Goal: Task Accomplishment & Management: Complete application form

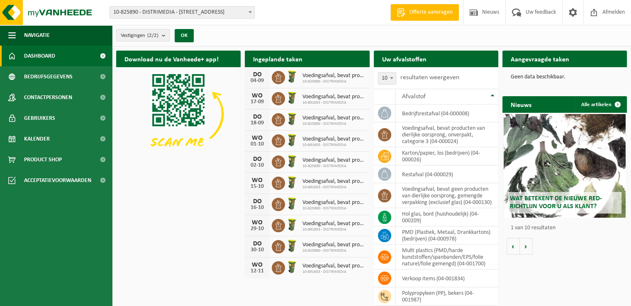
click at [253, 12] on span at bounding box center [250, 12] width 8 height 11
click at [543, 62] on h2 "Aangevraagde taken" at bounding box center [539, 59] width 75 height 16
drag, startPoint x: 543, startPoint y: 62, endPoint x: 567, endPoint y: 90, distance: 37.0
click at [584, 81] on div "Geen data beschikbaar." at bounding box center [564, 77] width 124 height 20
click at [414, 159] on td "karton/papier, los (bedrijven) (04-000026)" at bounding box center [447, 156] width 102 height 18
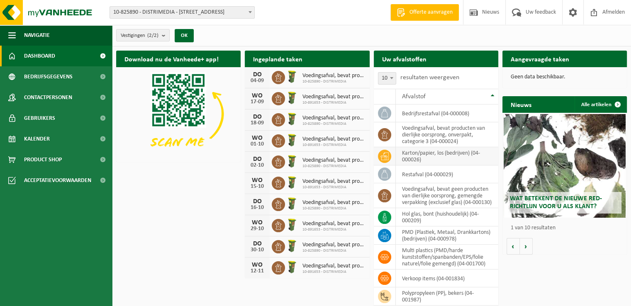
click at [387, 158] on icon at bounding box center [384, 156] width 8 height 8
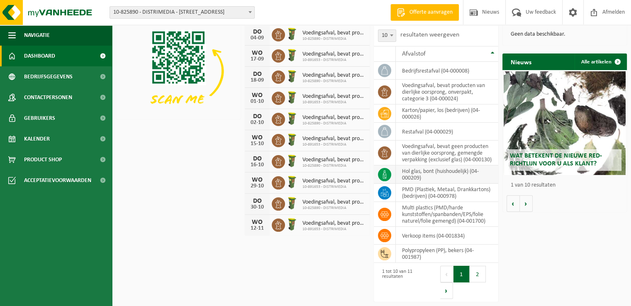
scroll to position [48, 0]
click at [35, 119] on span "Gebruikers" at bounding box center [39, 118] width 31 height 21
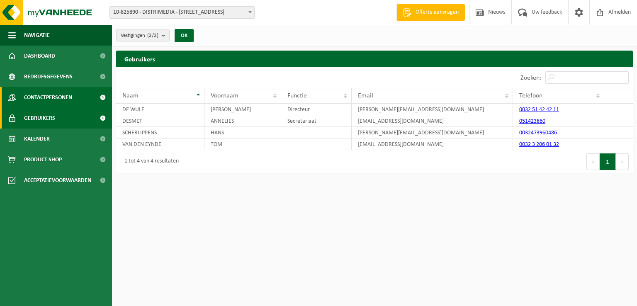
click at [55, 97] on span "Contactpersonen" at bounding box center [48, 97] width 48 height 21
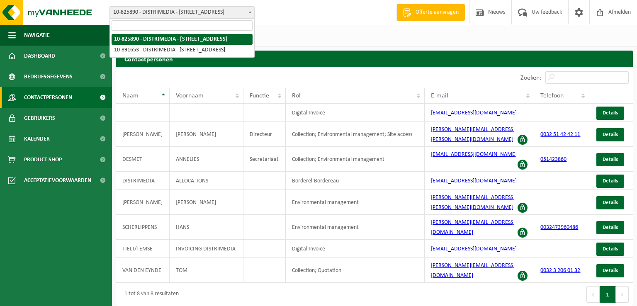
click at [250, 12] on b at bounding box center [249, 12] width 3 height 2
click at [247, 12] on span at bounding box center [250, 12] width 8 height 11
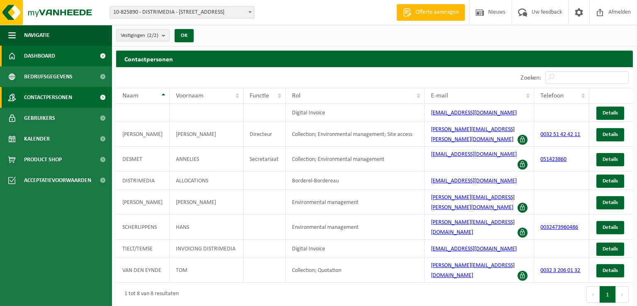
click at [38, 57] on span "Dashboard" at bounding box center [39, 56] width 31 height 21
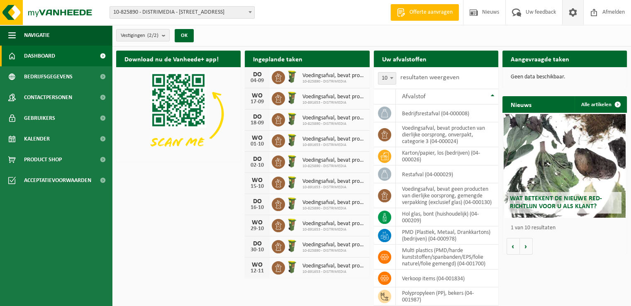
click at [573, 12] on span at bounding box center [572, 12] width 12 height 24
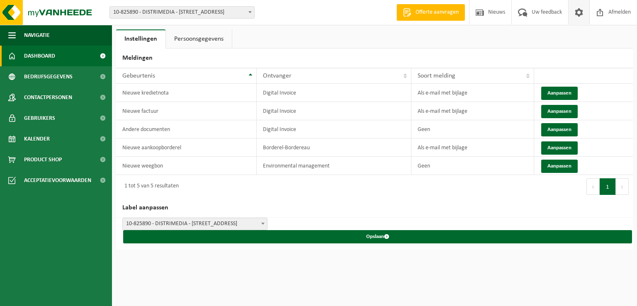
click at [39, 63] on span "Dashboard" at bounding box center [39, 56] width 31 height 21
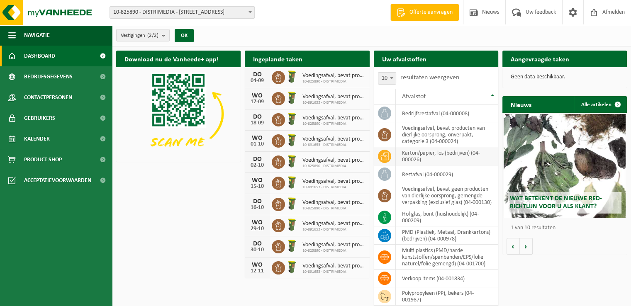
click at [415, 158] on td "karton/papier, los (bedrijven) (04-000026)" at bounding box center [447, 156] width 102 height 18
click at [384, 154] on icon at bounding box center [384, 156] width 8 height 8
click at [45, 160] on span "Product Shop" at bounding box center [43, 159] width 38 height 21
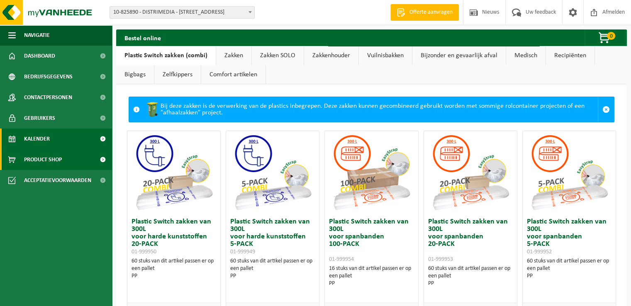
click at [36, 142] on span "Kalender" at bounding box center [37, 139] width 26 height 21
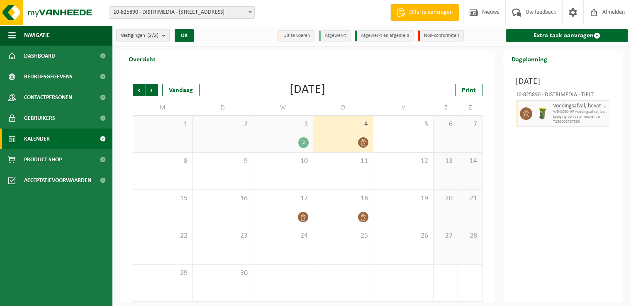
click at [304, 37] on li "Uit te voeren" at bounding box center [295, 35] width 37 height 11
click at [596, 36] on span at bounding box center [596, 35] width 7 height 7
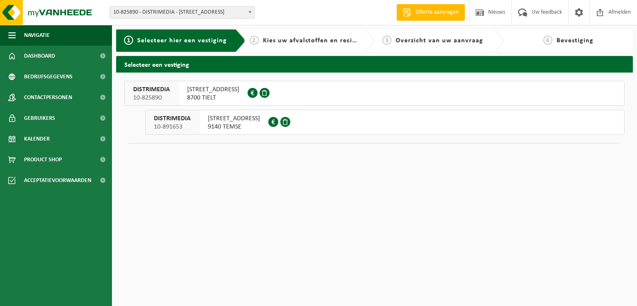
click at [223, 94] on span "8700 TIELT" at bounding box center [213, 98] width 52 height 8
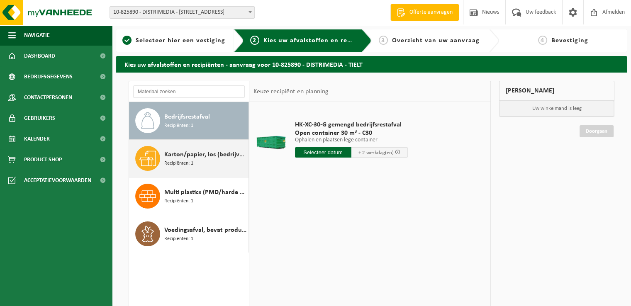
click at [156, 159] on span at bounding box center [147, 158] width 25 height 25
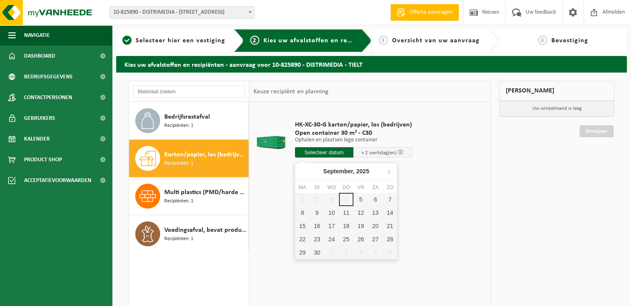
click at [312, 154] on input "text" at bounding box center [324, 152] width 58 height 10
click at [360, 199] on div "5" at bounding box center [360, 199] width 15 height 13
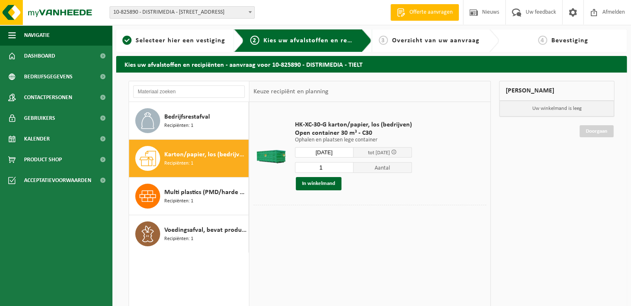
type input "Van [DATE]"
click at [327, 183] on button "In winkelmand" at bounding box center [319, 183] width 46 height 13
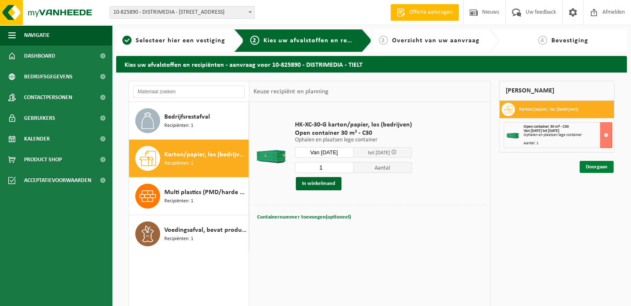
click at [600, 166] on link "Doorgaan" at bounding box center [596, 167] width 34 height 12
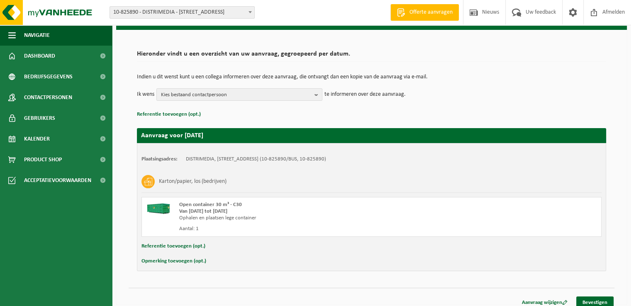
scroll to position [49, 0]
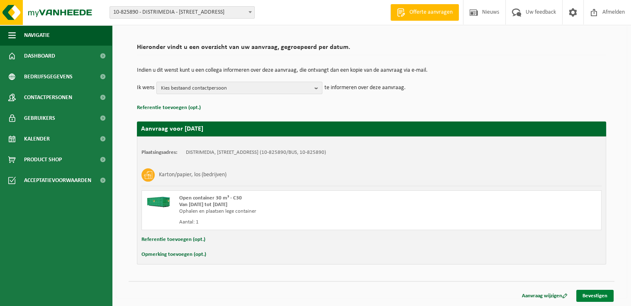
click at [596, 296] on link "Bevestigen" at bounding box center [594, 296] width 37 height 12
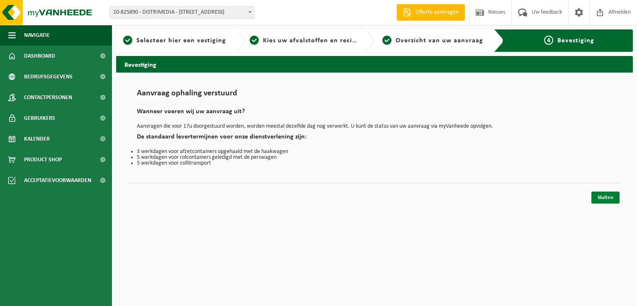
click at [610, 198] on link "Sluiten" at bounding box center [605, 198] width 28 height 12
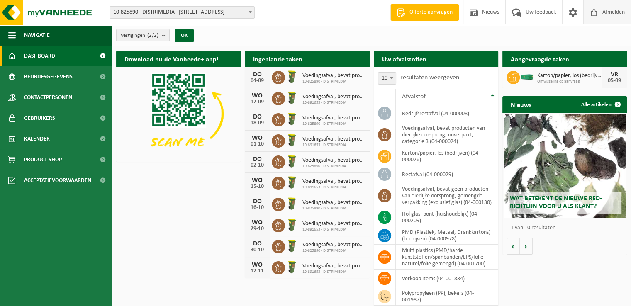
click at [610, 15] on span "Afmelden" at bounding box center [613, 12] width 27 height 24
